Goal: Transaction & Acquisition: Purchase product/service

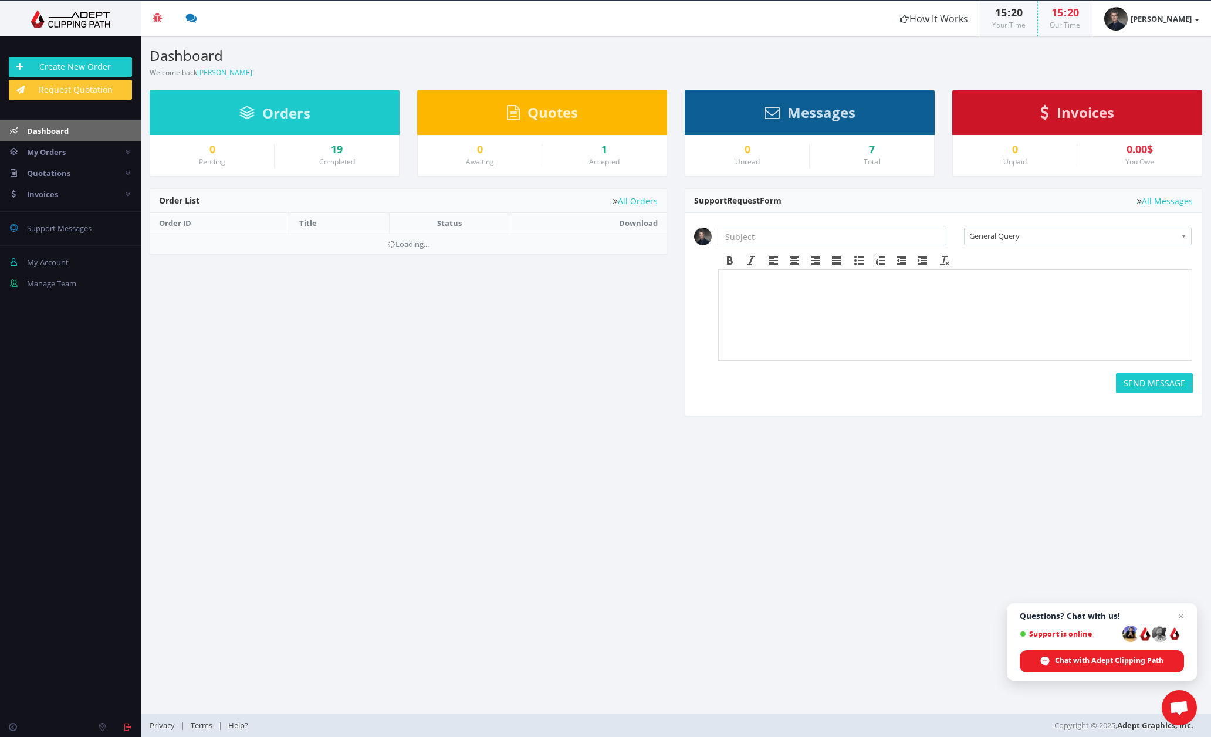
click at [308, 219] on th "Title" at bounding box center [340, 223] width 100 height 21
click at [317, 221] on th "Title" at bounding box center [340, 223] width 100 height 21
click at [312, 222] on th "Title" at bounding box center [340, 223] width 100 height 21
click at [103, 65] on link "Create New Order" at bounding box center [70, 67] width 123 height 20
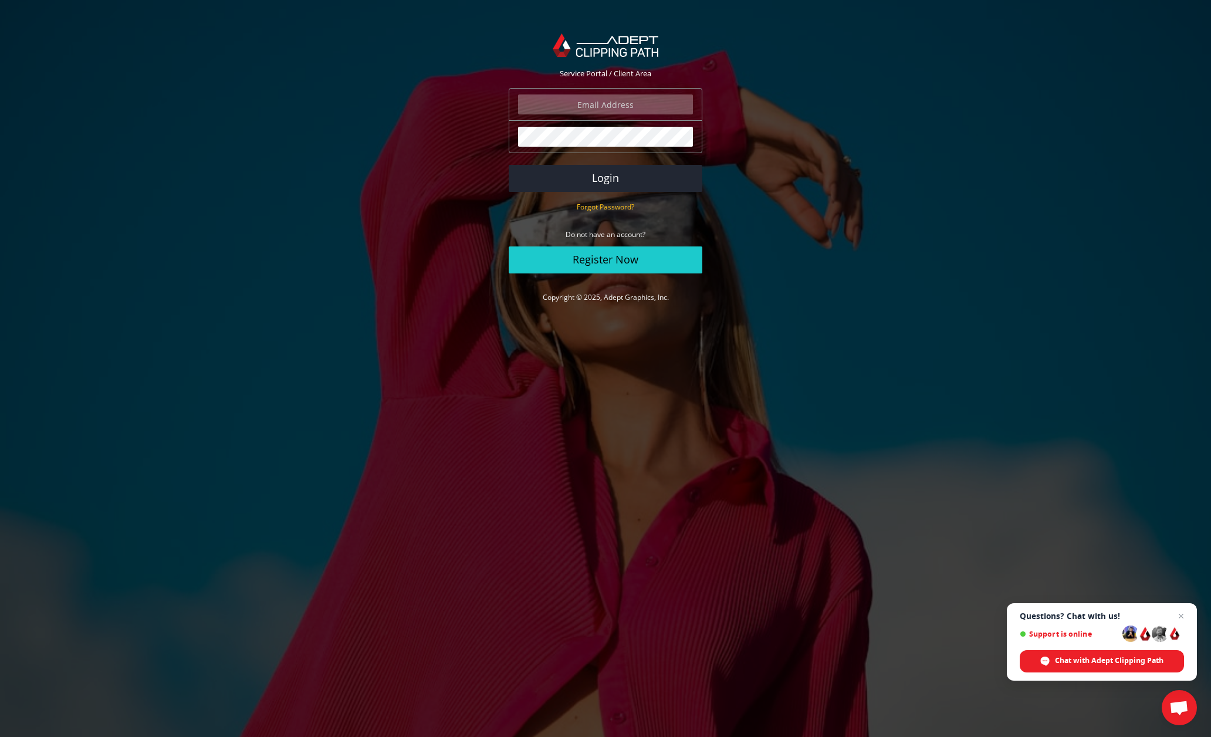
type input "david.lloyd@mac.com"
click at [606, 178] on button "Login" at bounding box center [606, 178] width 194 height 27
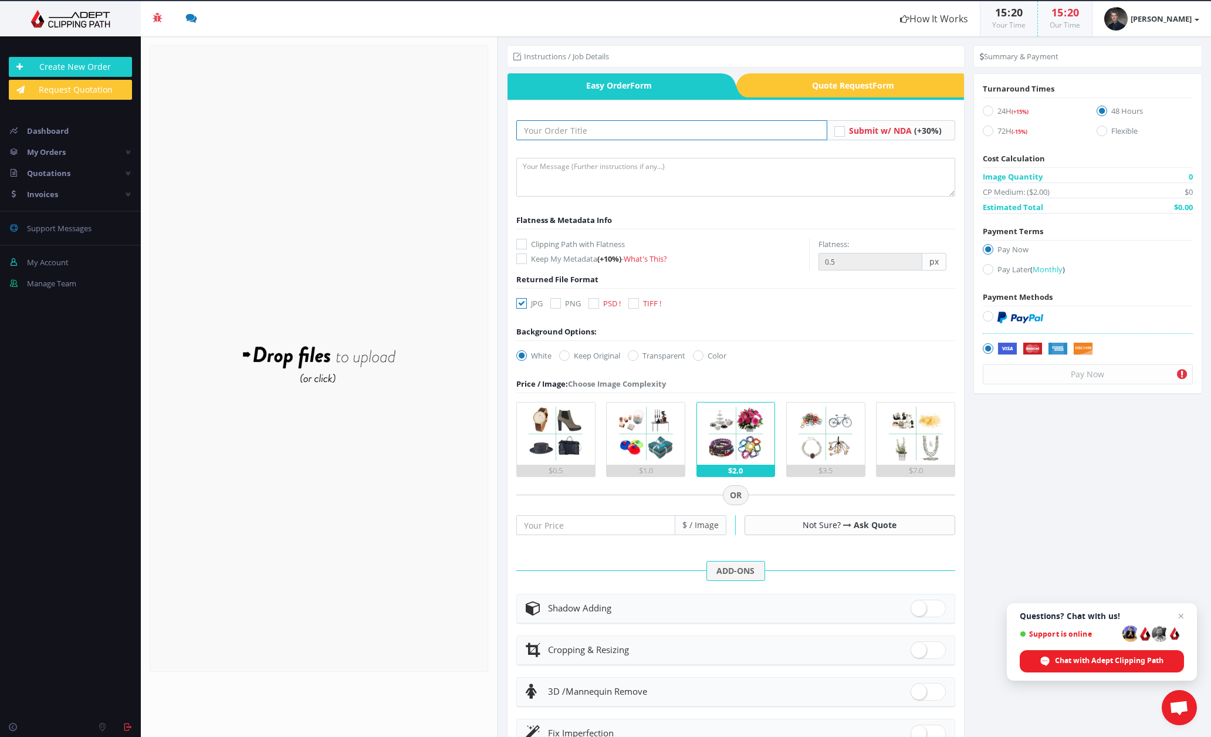
click at [604, 131] on input "text" at bounding box center [671, 130] width 311 height 20
type input "Girl with Bicycle"
click at [543, 165] on textarea at bounding box center [735, 177] width 439 height 39
paste textarea "Instructions: David Lloyd david.lloyd@mac.com Isolate subject and bicycle from …"
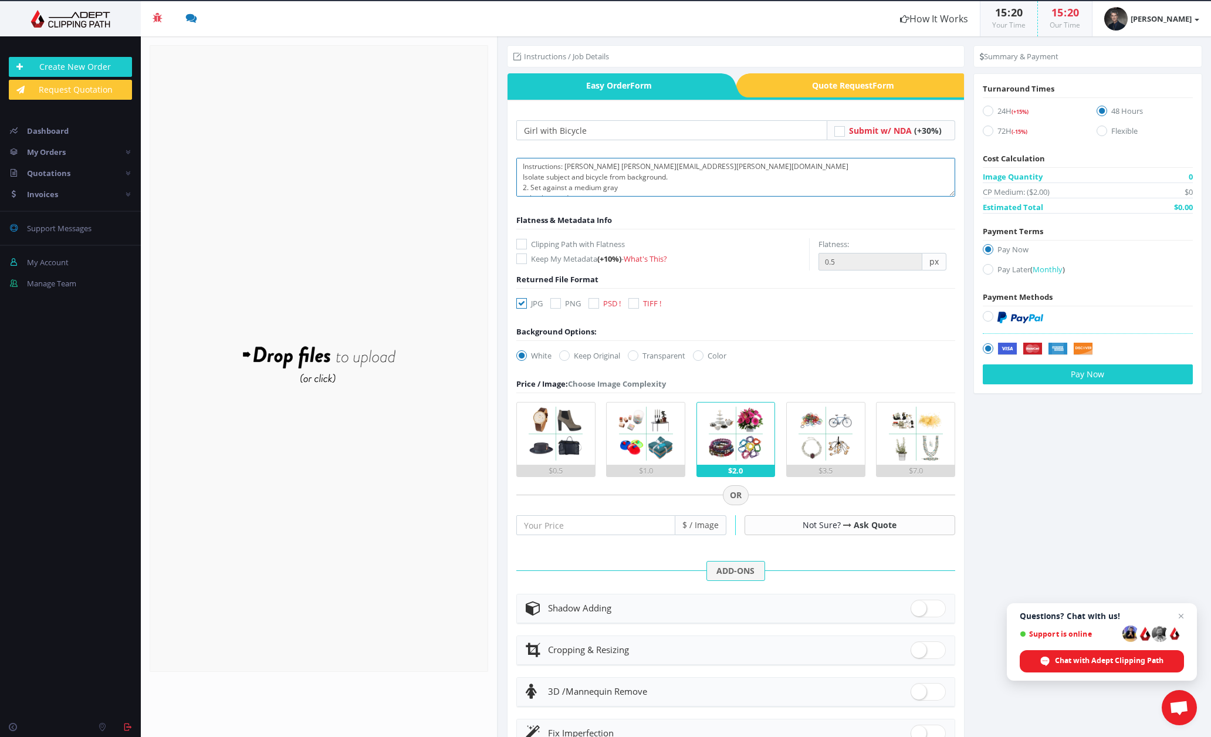
scroll to position [63, 0]
type textarea "Instructions: David Lloyd david.lloyd@mac.com Isolate subject and bicycle from …"
click at [593, 301] on icon at bounding box center [594, 303] width 11 height 11
click at [593, 301] on input "PSD !" at bounding box center [595, 304] width 8 height 8
checkbox input "true"
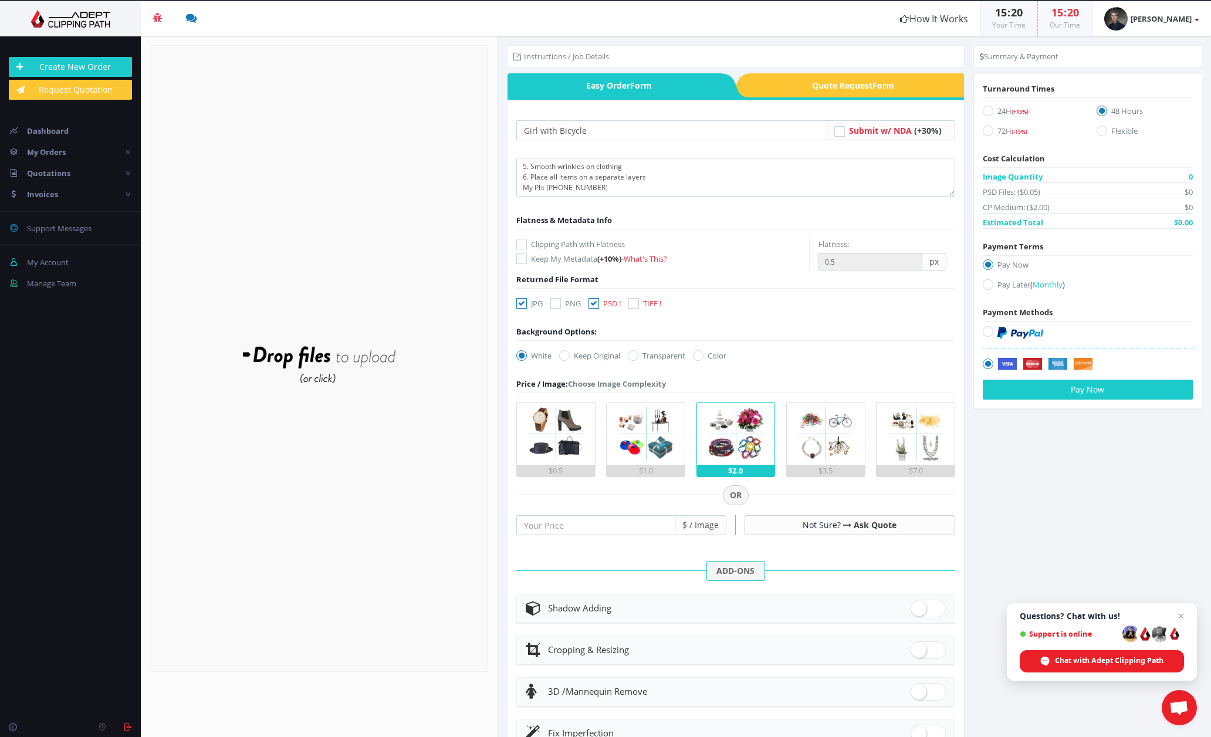
click at [562, 357] on icon at bounding box center [564, 355] width 11 height 11
click at [562, 357] on input "Keep Original" at bounding box center [566, 356] width 8 height 8
radio input "true"
click at [663, 525] on input "0.5" at bounding box center [595, 525] width 159 height 20
click at [663, 526] on input "0.5" at bounding box center [595, 525] width 159 height 20
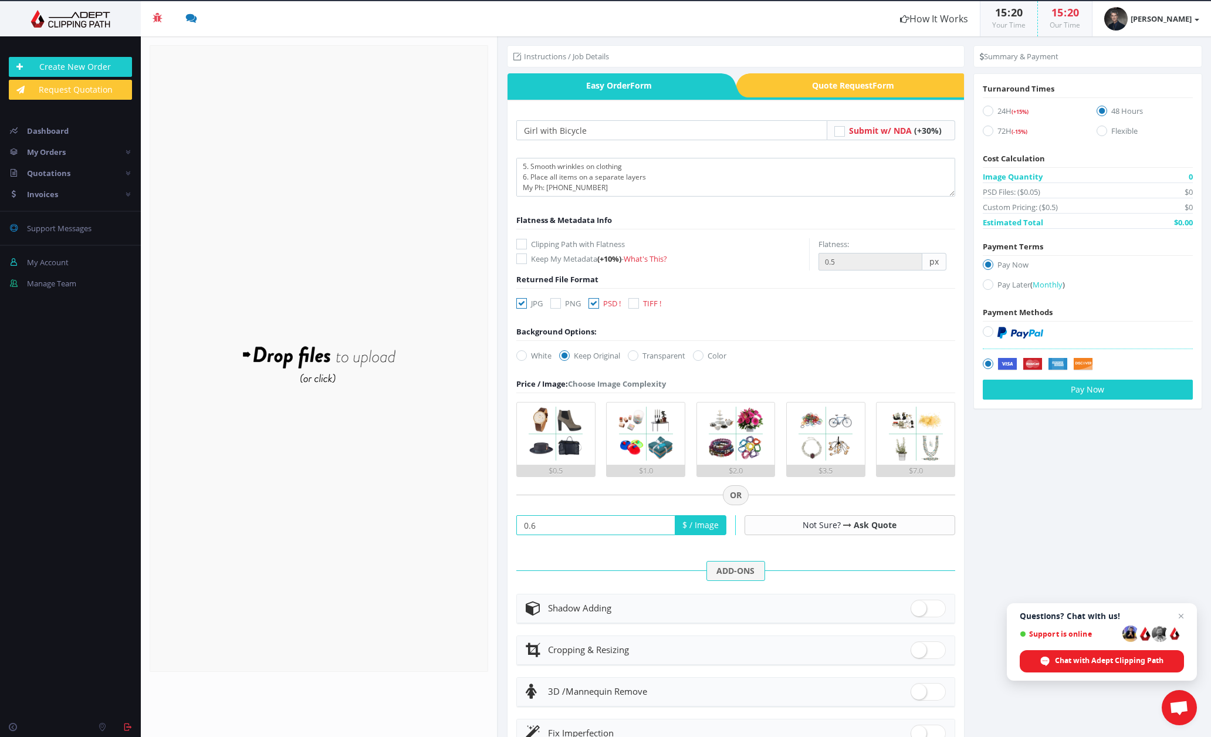
click at [663, 522] on input "0.6" at bounding box center [595, 525] width 159 height 20
click at [663, 522] on input "0.7" at bounding box center [595, 525] width 159 height 20
click at [663, 522] on input "0.8" at bounding box center [595, 525] width 159 height 20
click at [663, 522] on input "0.9" at bounding box center [595, 525] width 159 height 20
click at [662, 521] on input "1" at bounding box center [595, 525] width 159 height 20
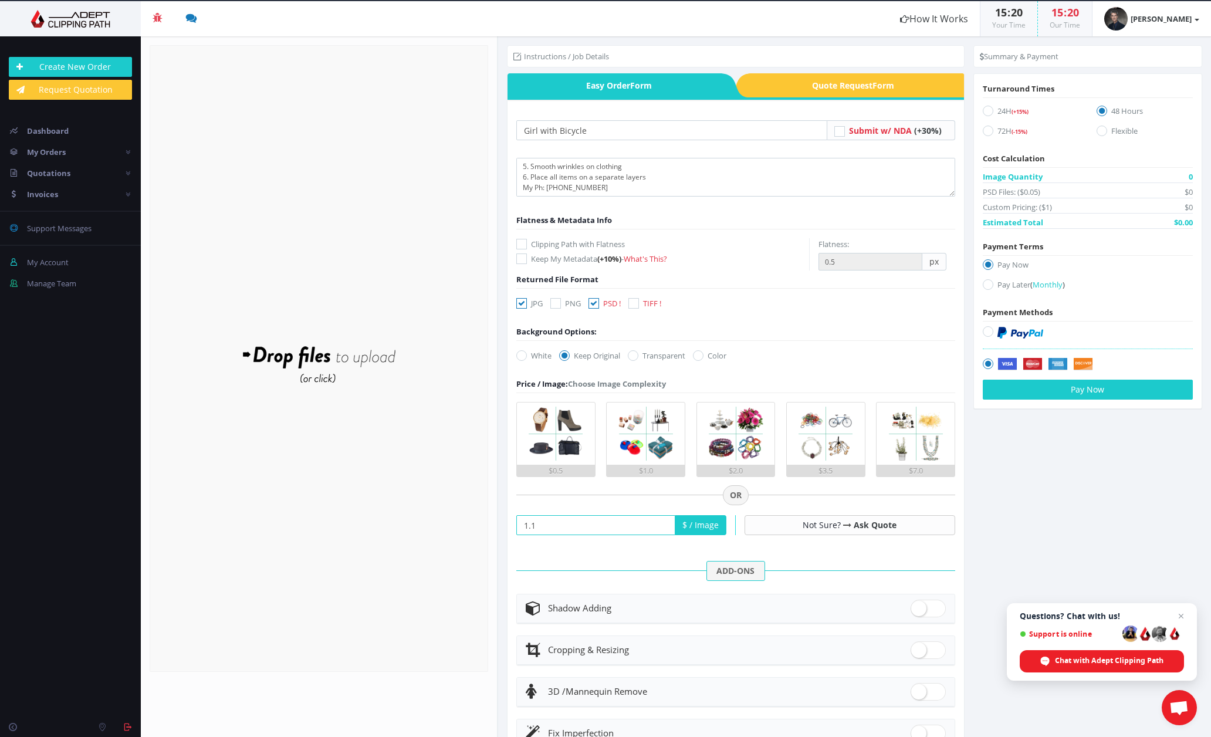
click at [662, 521] on input "1.1" at bounding box center [595, 525] width 159 height 20
click at [662, 521] on input "1.2" at bounding box center [595, 525] width 159 height 20
click at [662, 521] on input "1.3" at bounding box center [595, 525] width 159 height 20
click at [662, 521] on input "1.4" at bounding box center [595, 525] width 159 height 20
click at [662, 521] on input "1.5" at bounding box center [595, 525] width 159 height 20
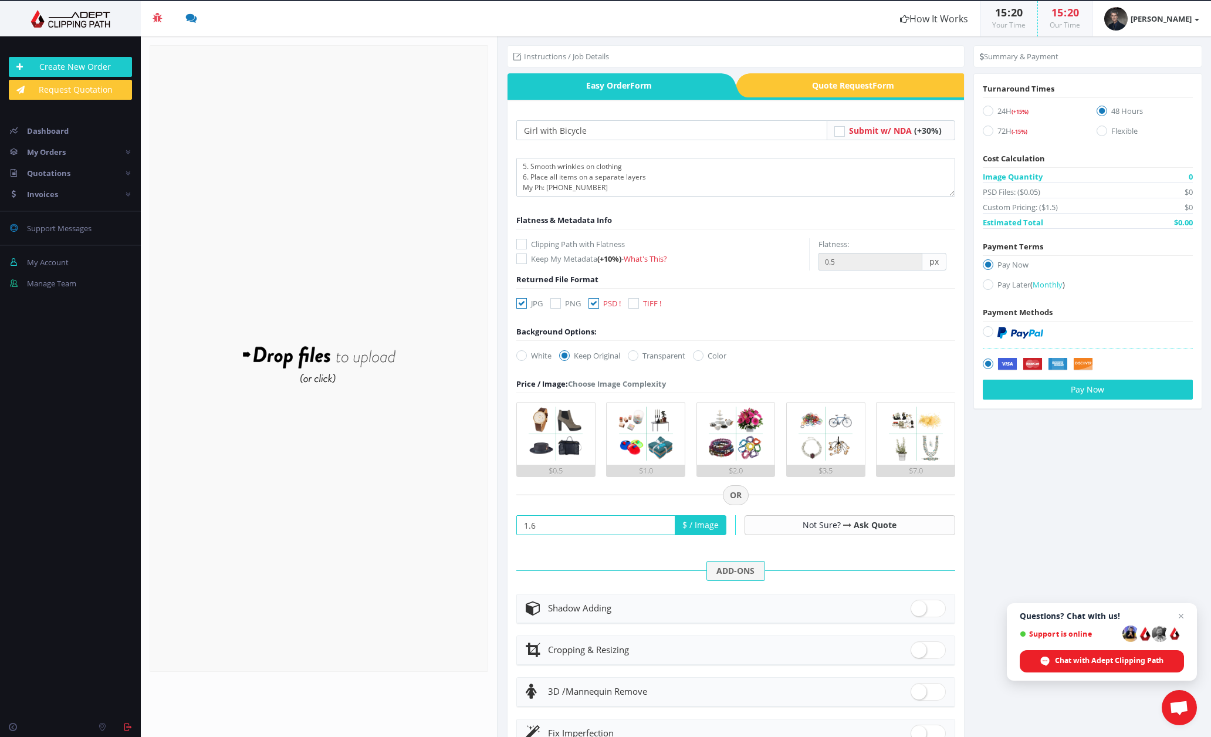
click at [662, 520] on input "1.6" at bounding box center [595, 525] width 159 height 20
click at [662, 520] on input "1.7" at bounding box center [595, 525] width 159 height 20
drag, startPoint x: 537, startPoint y: 525, endPoint x: 506, endPoint y: 529, distance: 31.4
click at [508, 527] on div "Girl with Bicycle Submit w/ NDA -" at bounding box center [736, 476] width 456 height 753
type input "7.5"
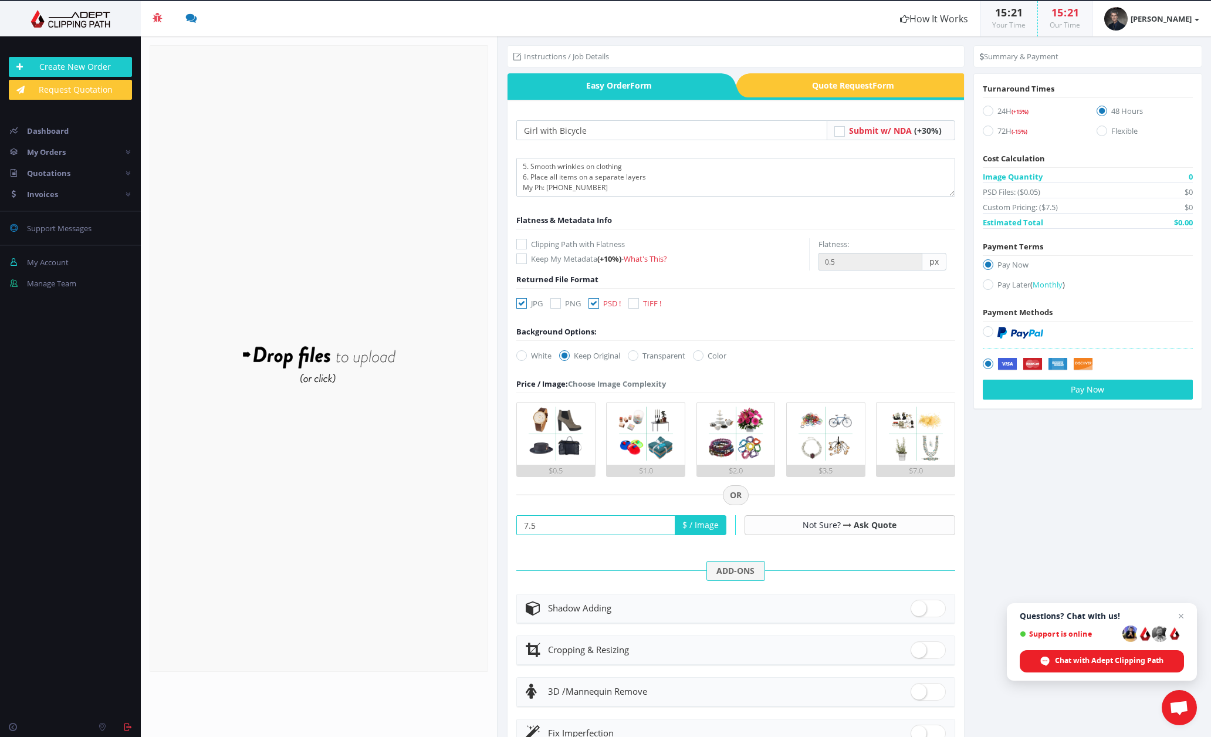
drag, startPoint x: 932, startPoint y: 610, endPoint x: 929, endPoint y: 617, distance: 6.9
click at [931, 610] on span at bounding box center [928, 609] width 35 height 18
click at [918, 610] on input "checkbox" at bounding box center [915, 606] width 8 height 8
checkbox input "true"
radio input "true"
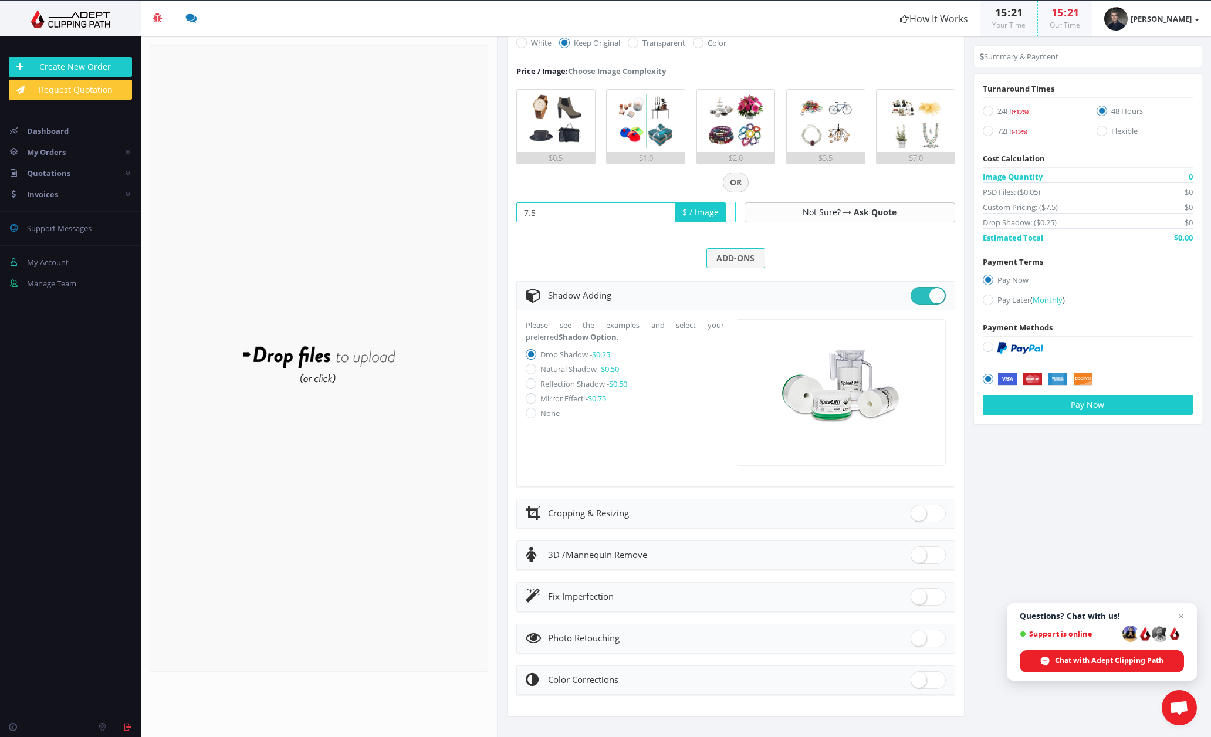
scroll to position [312, 0]
click at [530, 368] on icon at bounding box center [531, 369] width 11 height 11
click at [530, 368] on input "Natural Shadow - $0.50" at bounding box center [533, 370] width 8 height 8
radio input "true"
click at [532, 383] on icon at bounding box center [531, 384] width 11 height 11
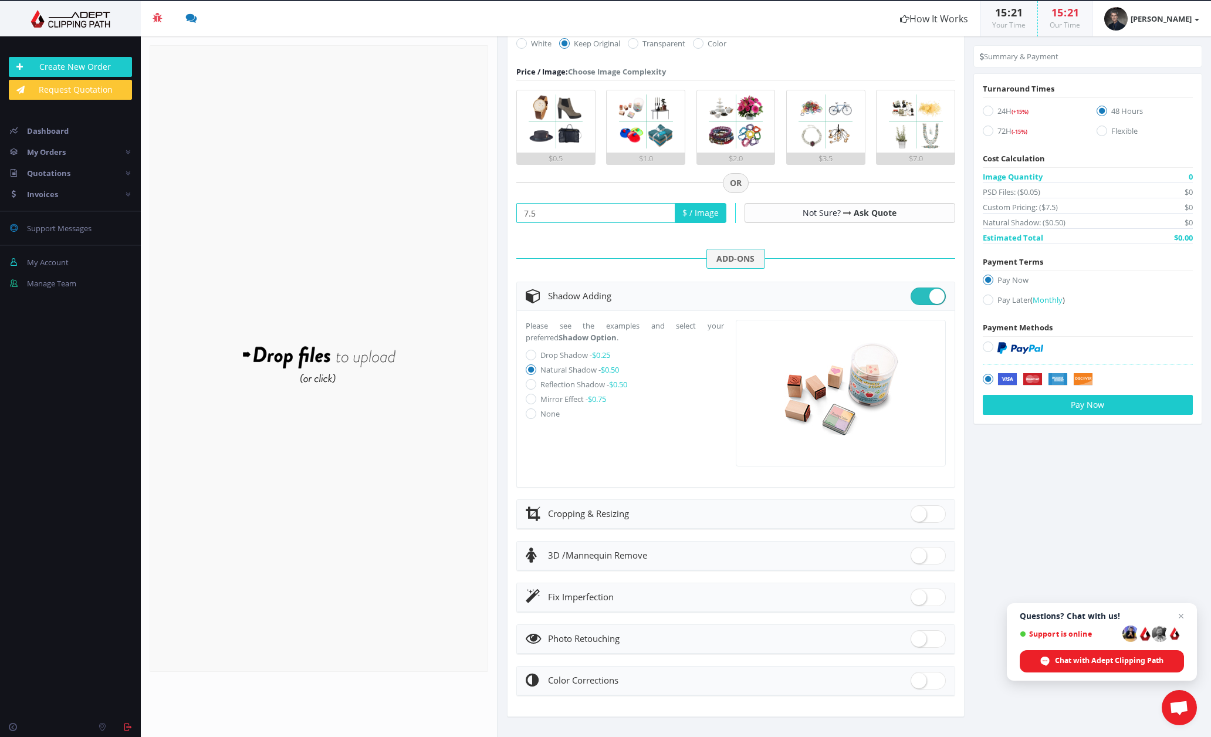
click at [532, 383] on input "Reflection Shadow - $0.50" at bounding box center [533, 385] width 8 height 8
radio input "true"
click at [314, 356] on div "Drop files here to upload" at bounding box center [318, 358] width 251 height 72
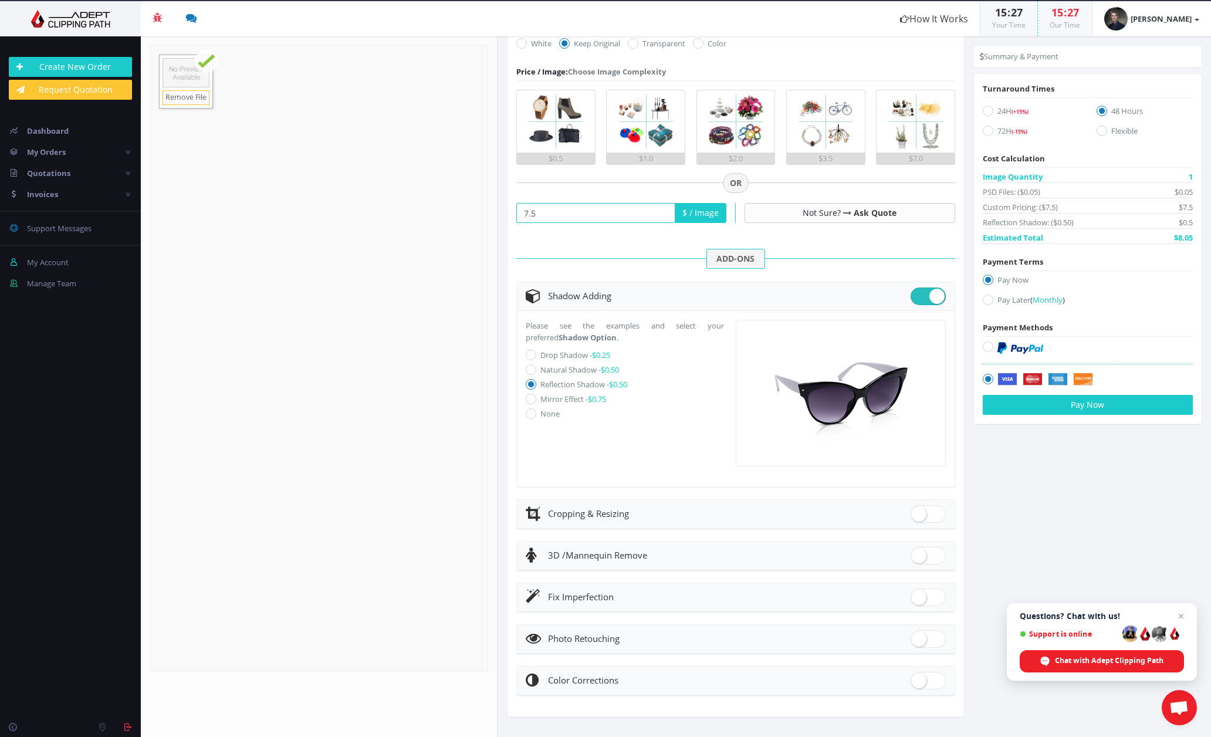
click at [984, 347] on icon at bounding box center [988, 346] width 11 height 11
click at [986, 347] on input "radio" at bounding box center [990, 347] width 8 height 8
radio input "true"
click at [1081, 407] on button "Pay Now" at bounding box center [1088, 405] width 210 height 20
